Goal: Check status: Check status

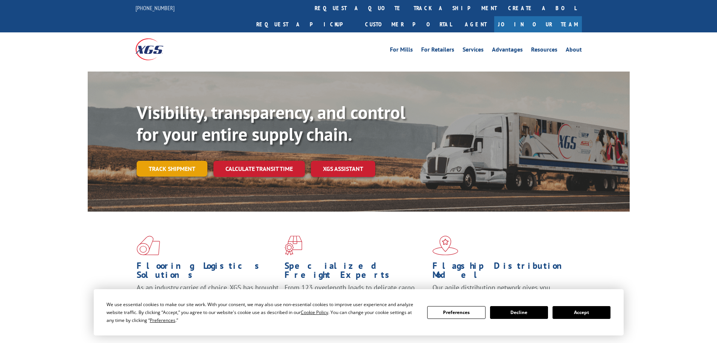
click at [176, 161] on link "Track shipment" at bounding box center [172, 169] width 71 height 16
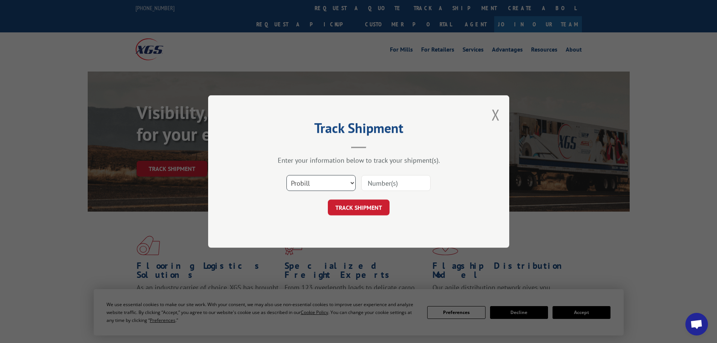
click at [287, 185] on select "Select category... Probill BOL PO" at bounding box center [320, 183] width 69 height 16
select select "po"
click at [286, 175] on select "Select category... Probill BOL PO" at bounding box center [320, 183] width 69 height 16
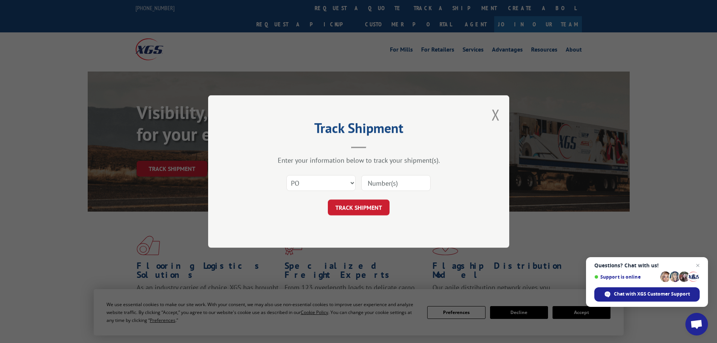
click at [378, 185] on input at bounding box center [395, 183] width 69 height 16
drag, startPoint x: 378, startPoint y: 185, endPoint x: 374, endPoint y: 183, distance: 5.0
paste input "22533470"
type input "22533470"
click at [356, 213] on button "TRACK SHIPMENT" at bounding box center [359, 207] width 62 height 16
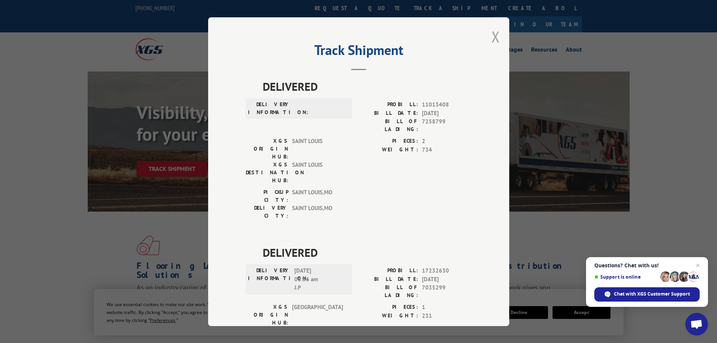
click at [491, 38] on button "Close modal" at bounding box center [495, 37] width 8 height 20
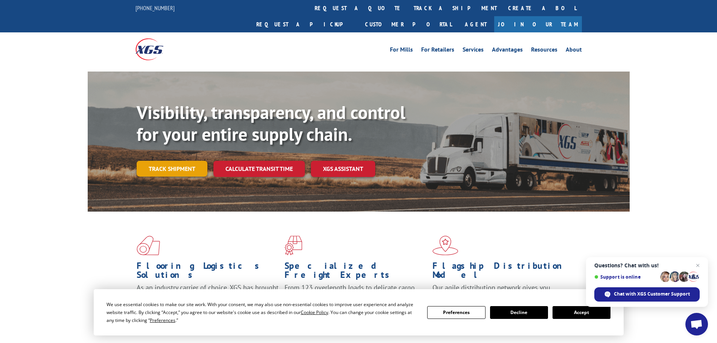
click at [180, 161] on link "Track shipment" at bounding box center [172, 169] width 71 height 16
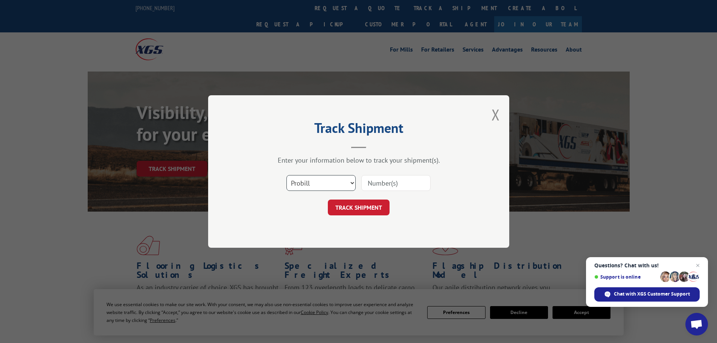
click at [315, 183] on select "Select category... Probill BOL PO" at bounding box center [320, 183] width 69 height 16
select select "po"
click at [286, 175] on select "Select category... Probill BOL PO" at bounding box center [320, 183] width 69 height 16
click at [378, 184] on input at bounding box center [395, 183] width 69 height 16
paste input "22533468"
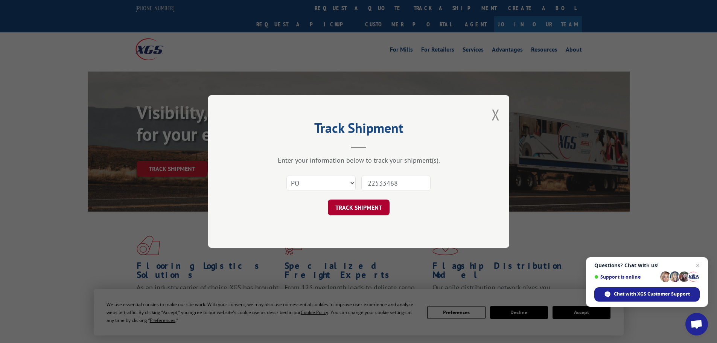
type input "22533468"
click at [371, 207] on button "TRACK SHIPMENT" at bounding box center [359, 207] width 62 height 16
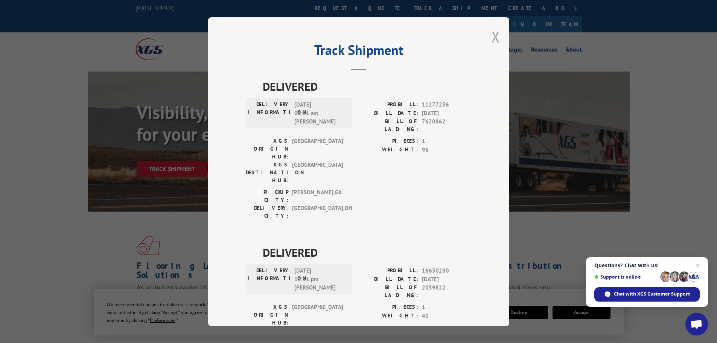
click at [491, 36] on button "Close modal" at bounding box center [495, 37] width 8 height 20
